Goal: Navigation & Orientation: Find specific page/section

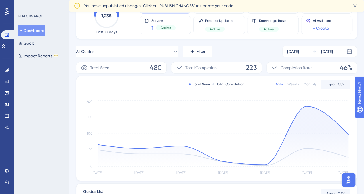
scroll to position [51, 0]
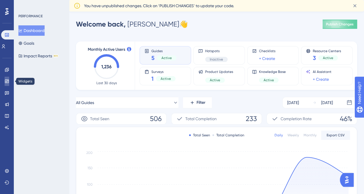
click at [8, 80] on icon at bounding box center [7, 81] width 5 height 5
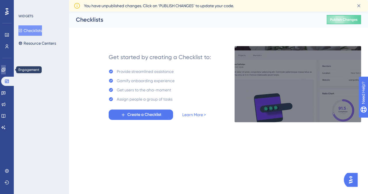
click at [6, 71] on icon at bounding box center [3, 69] width 5 height 5
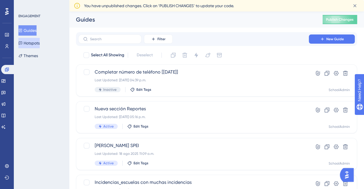
click at [37, 42] on button "Hotspots" at bounding box center [28, 43] width 21 height 10
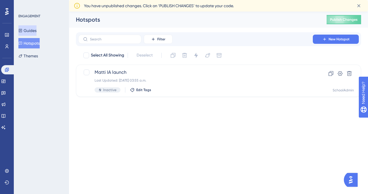
click at [27, 33] on button "Guides" at bounding box center [27, 30] width 18 height 10
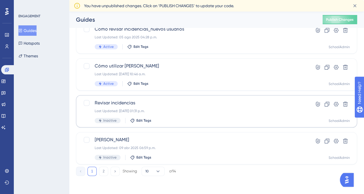
scroll to position [195, 0]
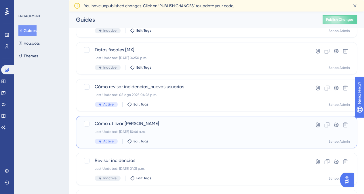
click at [164, 129] on div "Cómo utilizar matti IA Last Updated: 29 sep 2025 10:46 a.m. Active Edit Tags" at bounding box center [194, 132] width 198 height 24
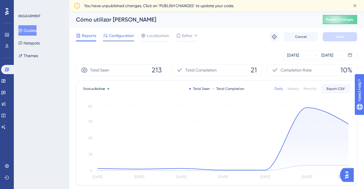
click at [117, 38] on span "Configuration" at bounding box center [121, 35] width 25 height 7
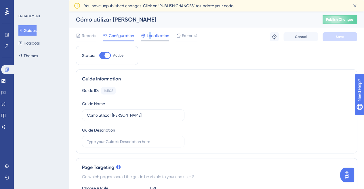
click at [150, 38] on span "Localization" at bounding box center [158, 35] width 22 height 7
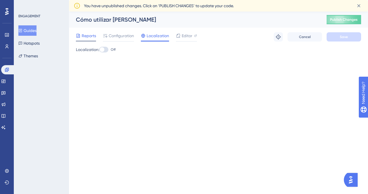
click at [91, 33] on span "Reports" at bounding box center [89, 35] width 14 height 7
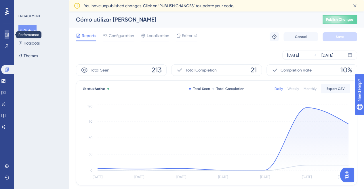
click at [7, 37] on icon at bounding box center [7, 35] width 5 height 5
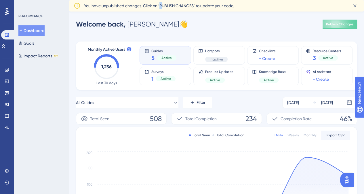
click at [161, 7] on span "You have unpublished changes. Click on ‘PUBLISH CHANGES’ to update your code." at bounding box center [159, 5] width 150 height 7
click at [354, 4] on icon at bounding box center [355, 6] width 6 height 6
